Goal: Task Accomplishment & Management: Manage account settings

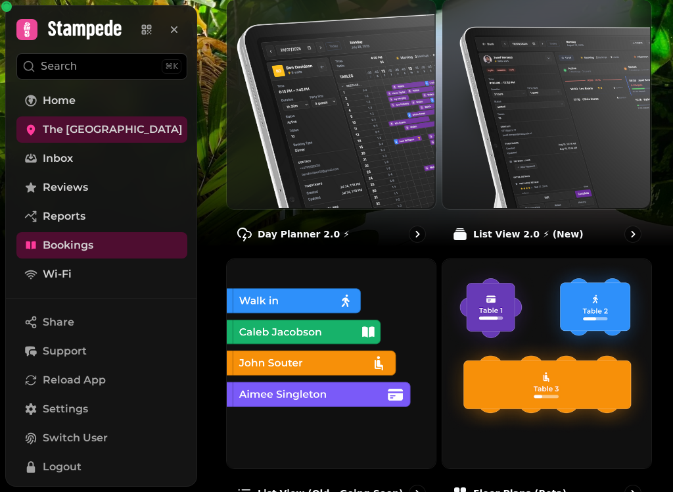
scroll to position [158, 0]
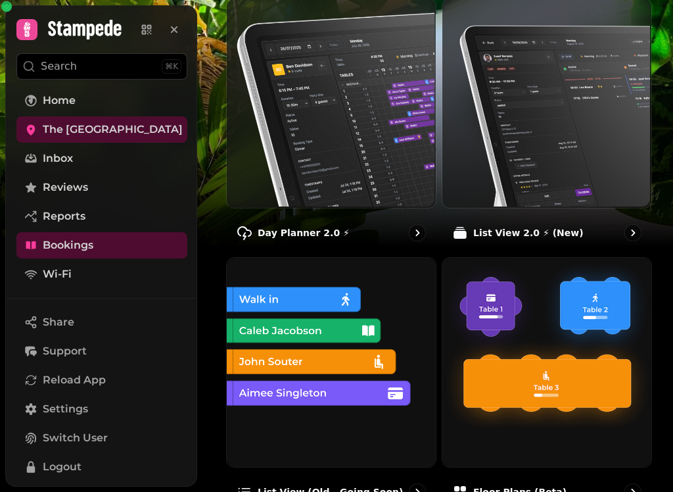
click at [332, 162] on img at bounding box center [330, 101] width 209 height 209
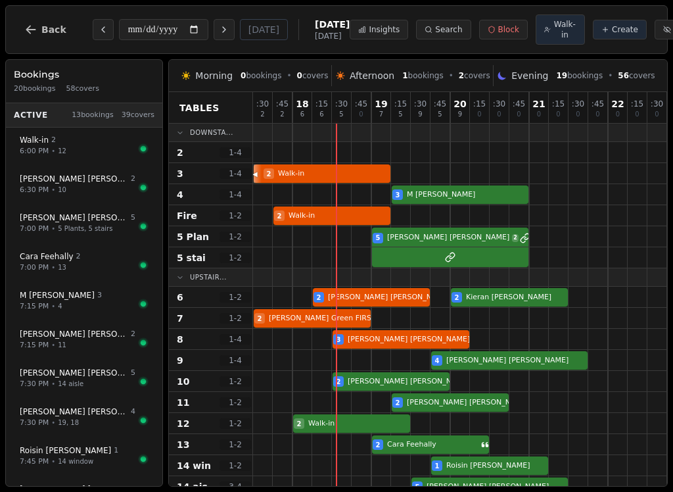
scroll to position [28, 2]
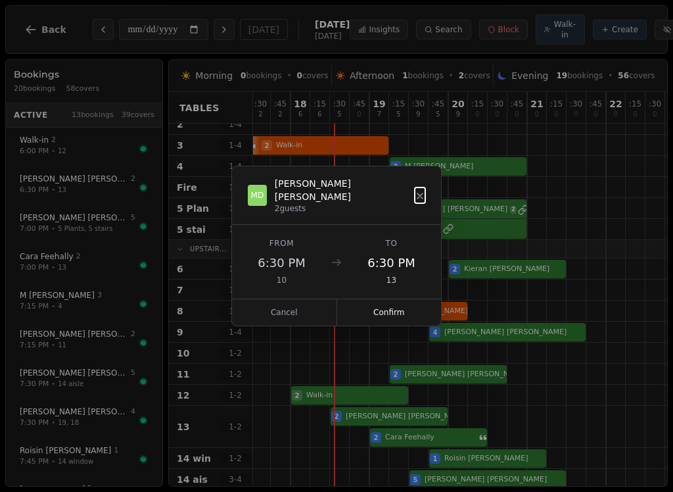
click at [406, 309] on button "Confirm" at bounding box center [389, 312] width 105 height 26
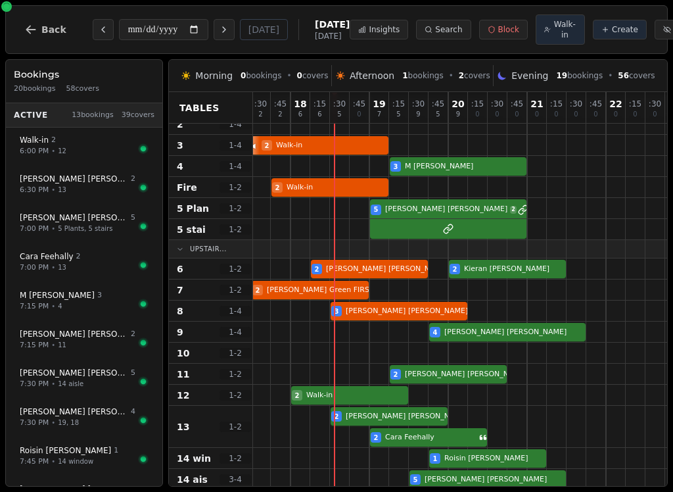
select select "****"
select select "*"
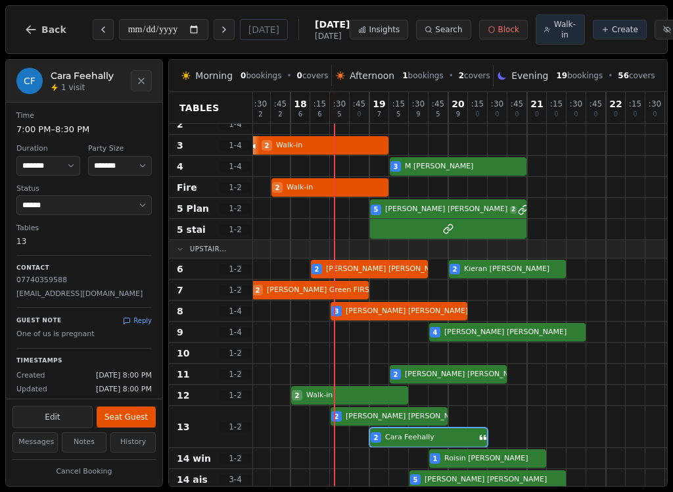
click at [146, 85] on icon "Close" at bounding box center [141, 81] width 11 height 11
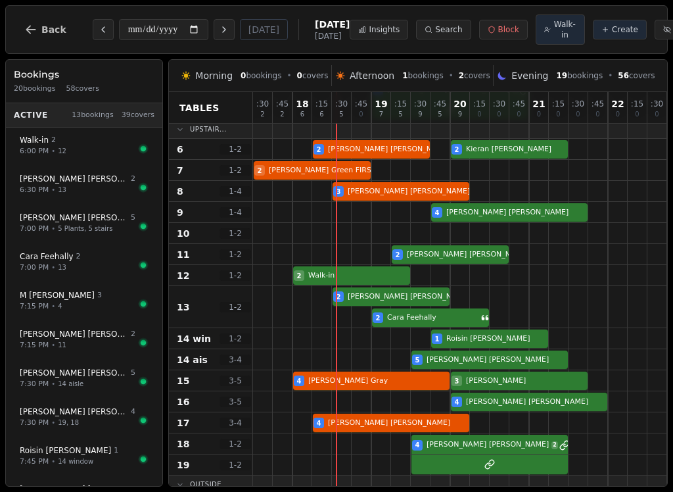
scroll to position [116, -1]
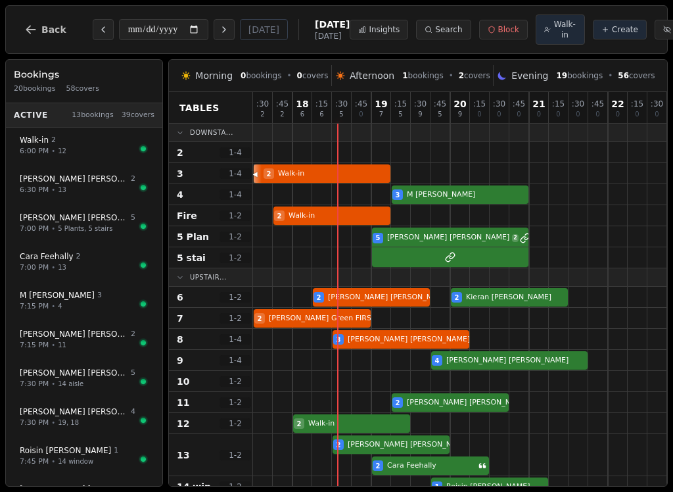
click at [36, 22] on button "Back" at bounding box center [45, 30] width 63 height 32
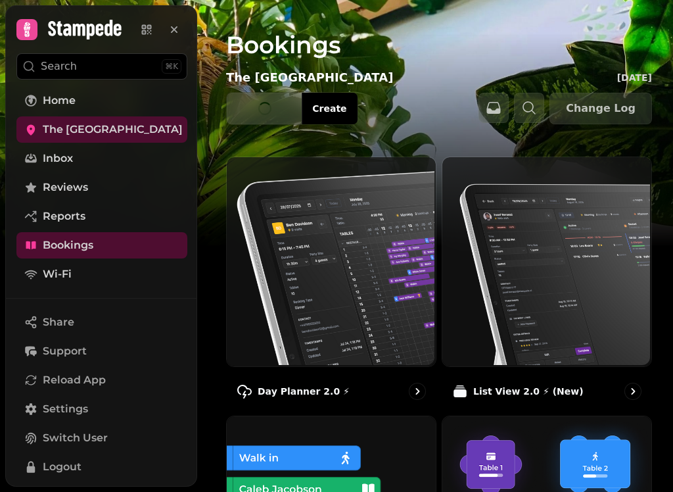
click at [40, 34] on div at bounding box center [68, 29] width 105 height 21
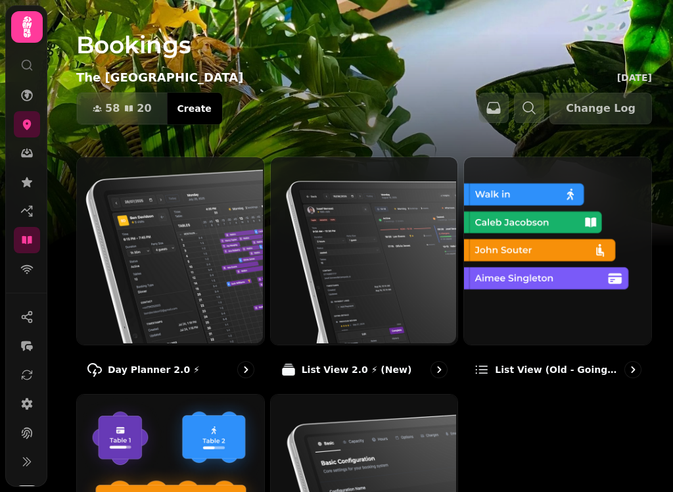
click at [189, 303] on img at bounding box center [169, 249] width 187 height 187
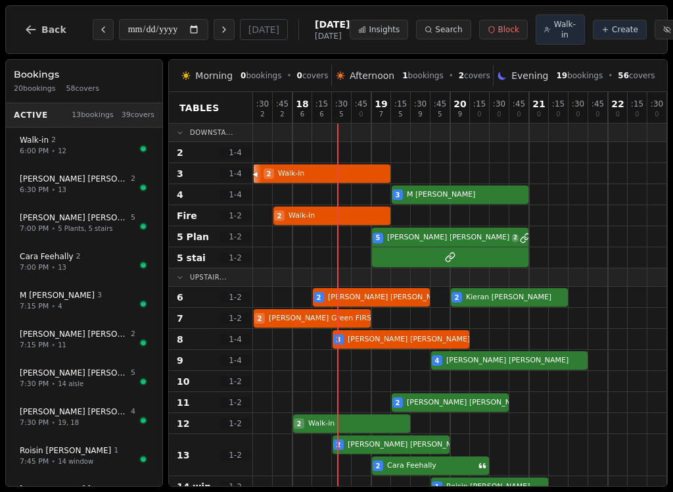
click at [189, 287] on div "Upstair..." at bounding box center [211, 277] width 84 height 18
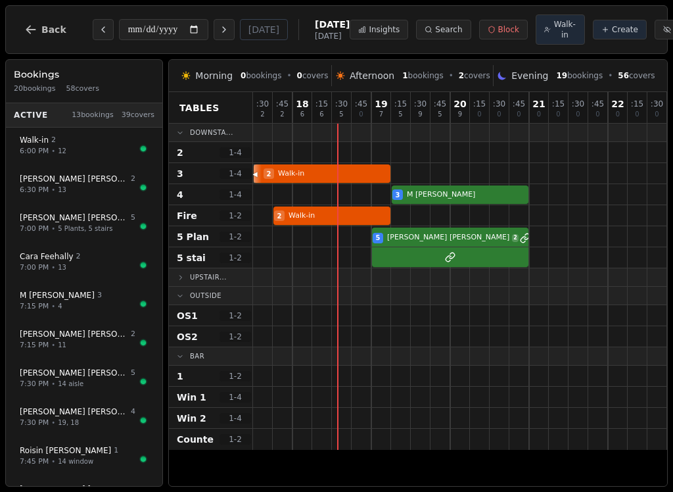
click at [227, 282] on span "Upstair..." at bounding box center [208, 277] width 37 height 10
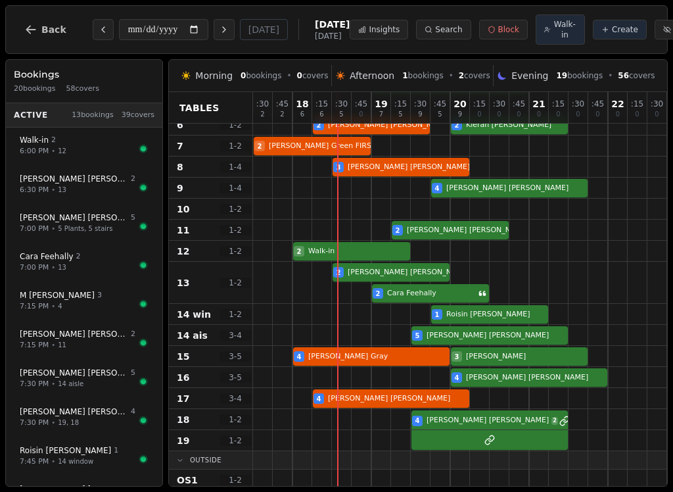
scroll to position [172, 0]
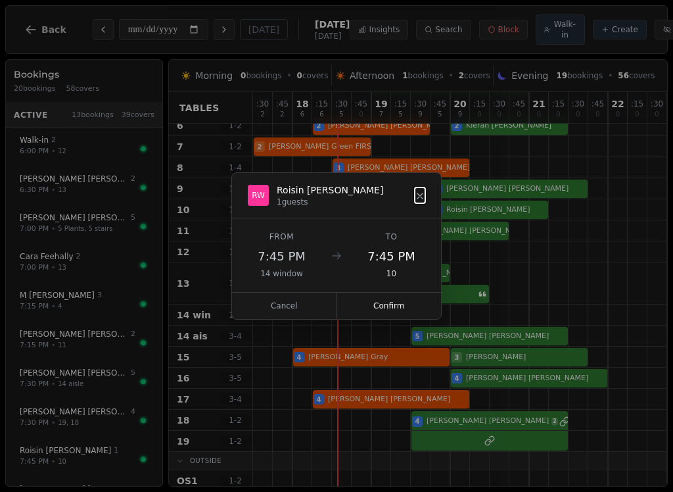
click at [392, 312] on button "Confirm" at bounding box center [389, 306] width 105 height 26
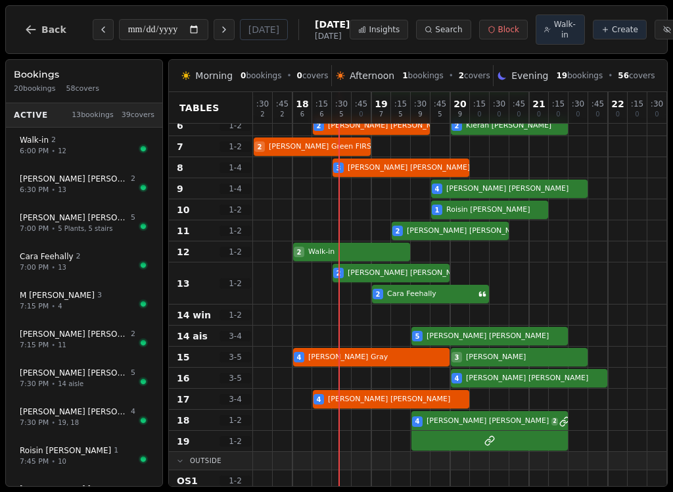
select select "****"
select select "*"
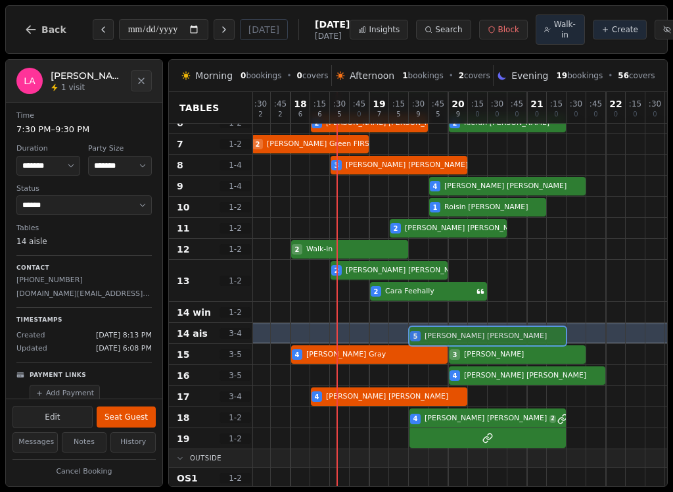
scroll to position [174, 2]
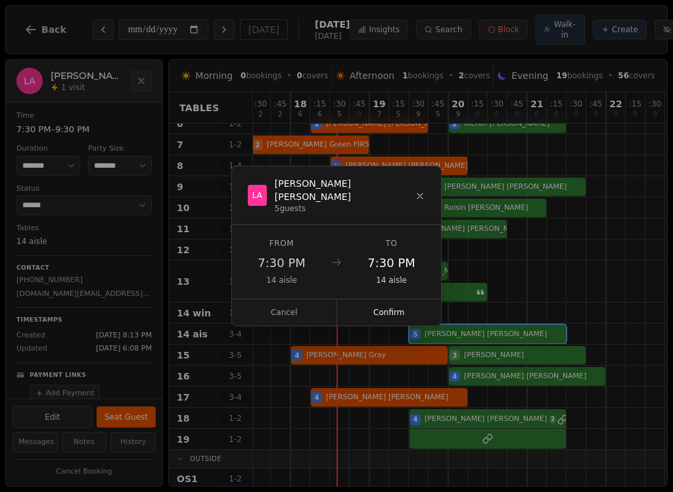
click at [402, 305] on button "Confirm" at bounding box center [389, 312] width 105 height 26
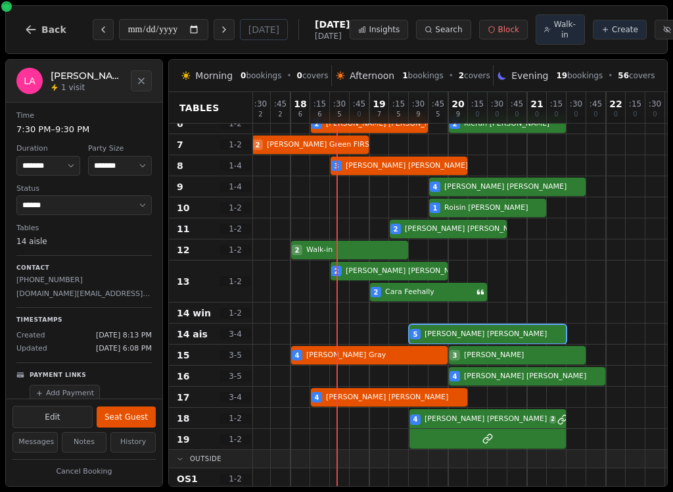
click at [452, 343] on div "5 Lynn Adams" at bounding box center [478, 334] width 454 height 21
click at [59, 411] on button "Edit" at bounding box center [52, 417] width 80 height 22
select select "*"
select select "****"
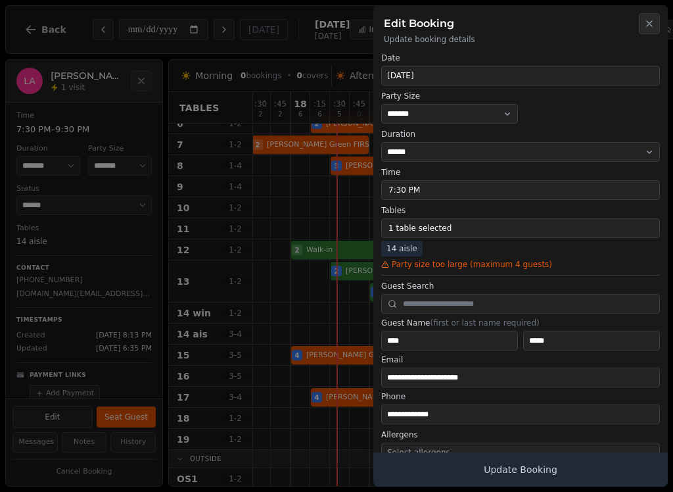
click at [474, 233] on button "1 table selected" at bounding box center [520, 228] width 279 height 20
select select "**********"
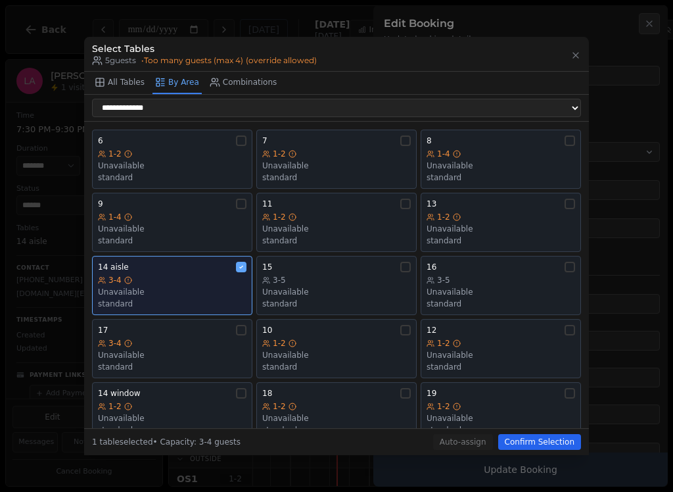
click at [176, 388] on div "14 window" at bounding box center [172, 393] width 149 height 11
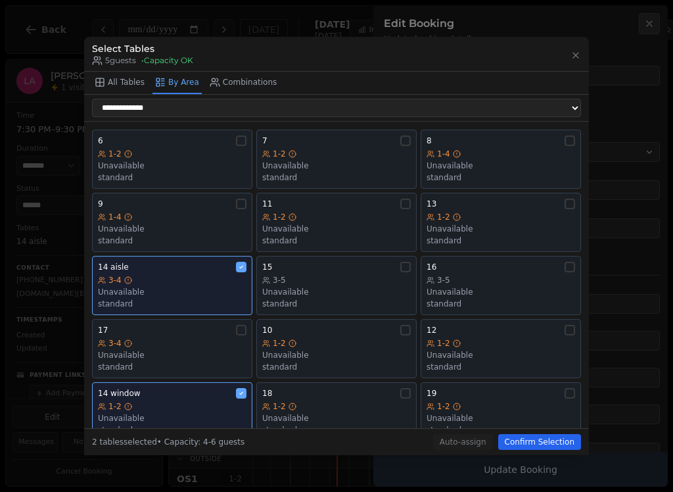
click at [520, 446] on button "Confirm Selection" at bounding box center [540, 442] width 83 height 16
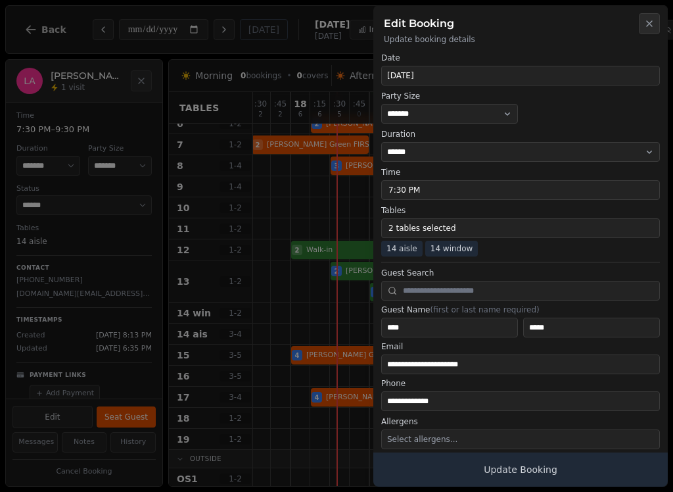
click at [463, 467] on button "Update Booking" at bounding box center [521, 469] width 295 height 34
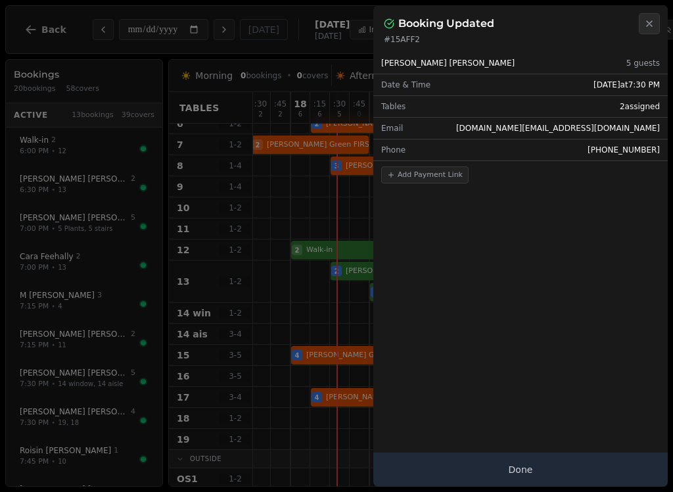
click at [531, 471] on button "Done" at bounding box center [521, 469] width 295 height 34
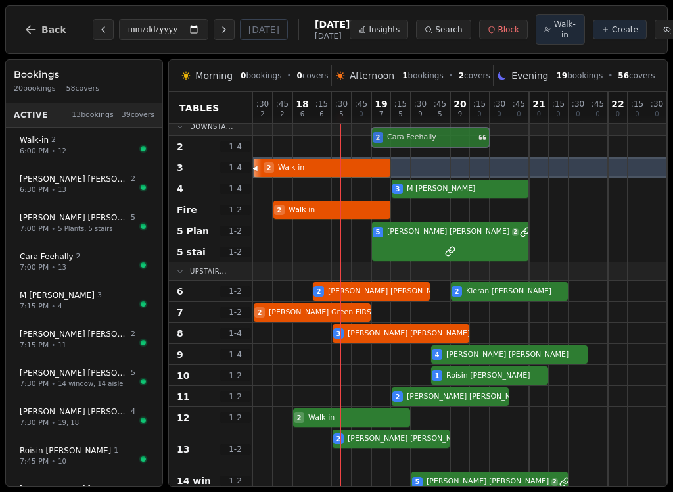
scroll to position [0, 0]
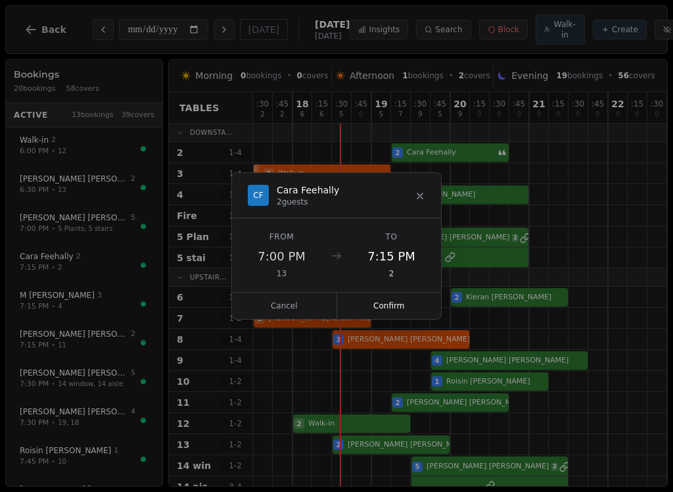
click at [391, 318] on button "Confirm" at bounding box center [389, 306] width 105 height 26
click at [406, 302] on button "Confirm" at bounding box center [389, 306] width 105 height 26
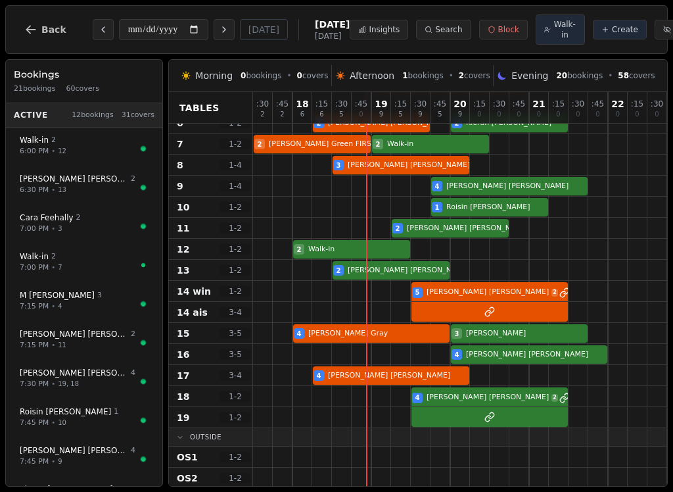
scroll to position [197, 0]
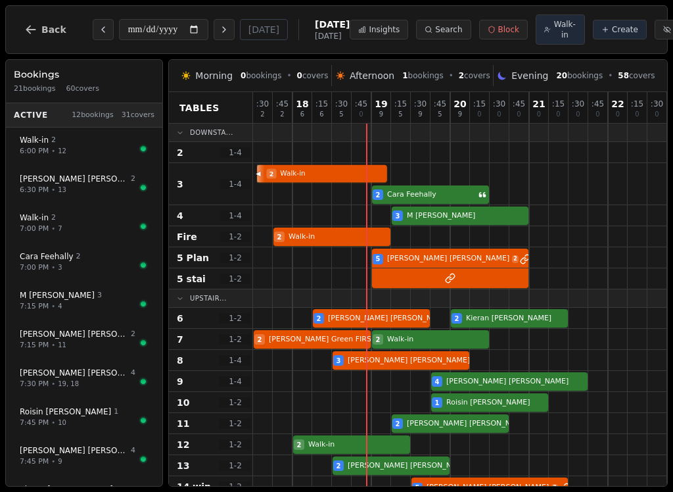
select select "*****"
select select "*"
select select "******"
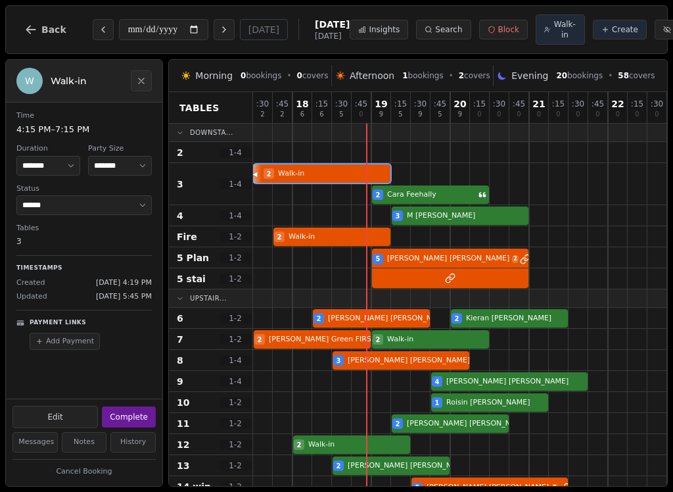
click at [138, 417] on button "Complete" at bounding box center [129, 416] width 54 height 21
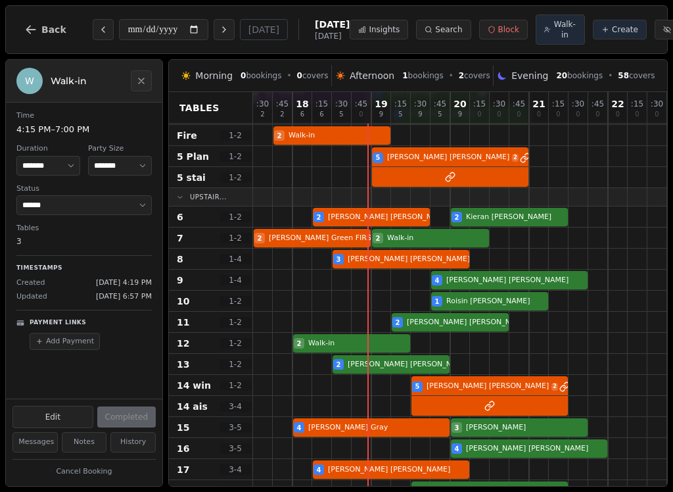
scroll to position [84, 1]
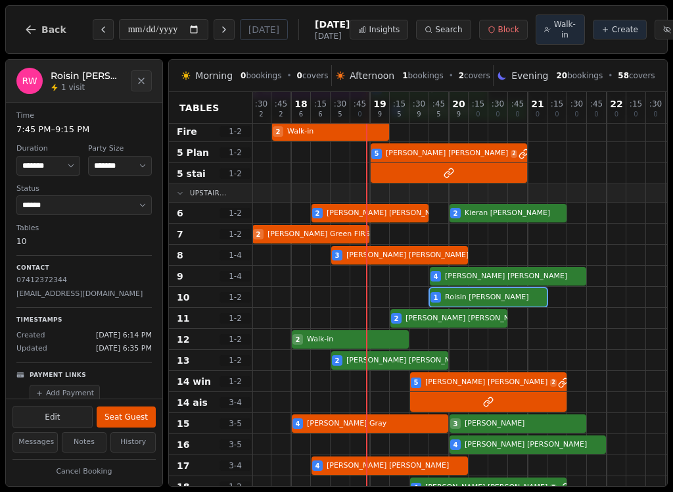
click at [531, 305] on div "1 [PERSON_NAME]" at bounding box center [479, 297] width 454 height 21
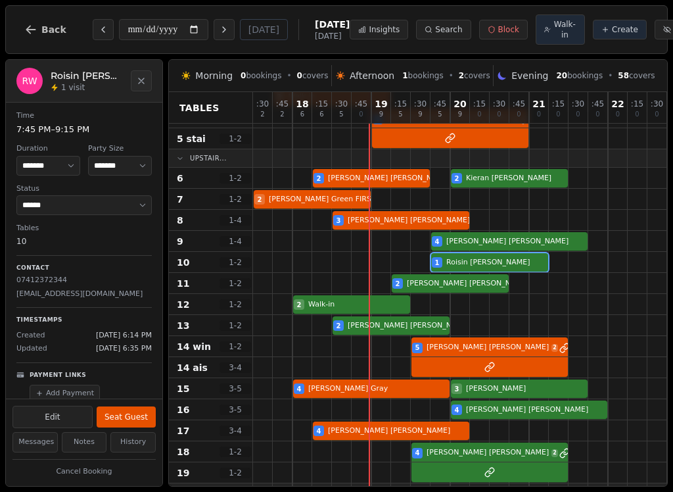
scroll to position [120, 0]
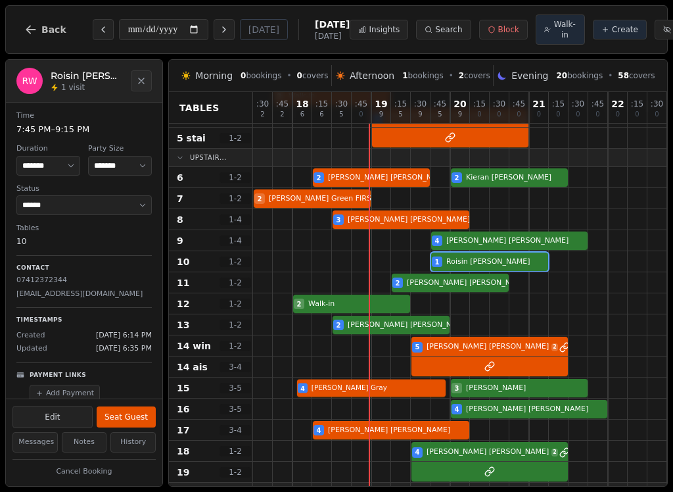
click at [391, 394] on div "4 [PERSON_NAME] 3 [PERSON_NAME]" at bounding box center [480, 387] width 454 height 21
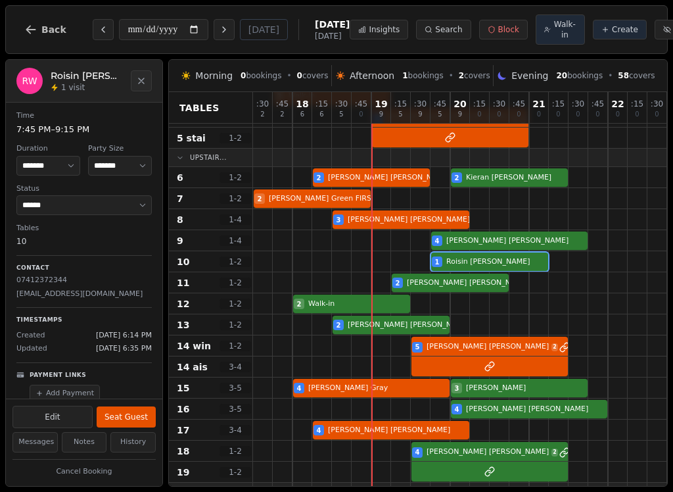
click at [530, 270] on div "1 [PERSON_NAME]" at bounding box center [480, 261] width 454 height 21
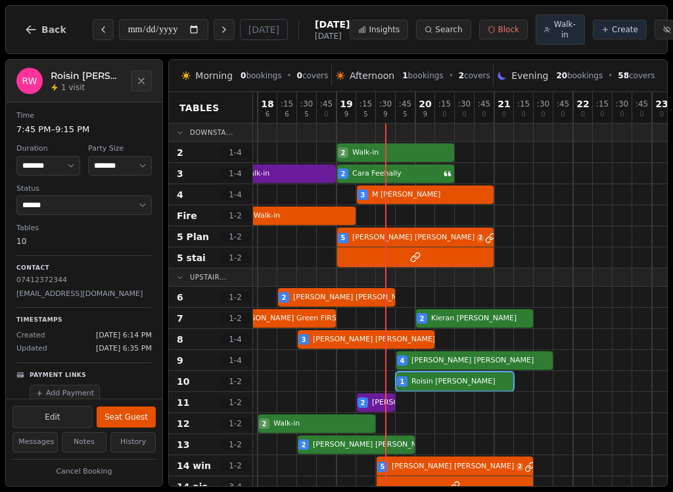
scroll to position [0, 36]
